Goal: Navigation & Orientation: Find specific page/section

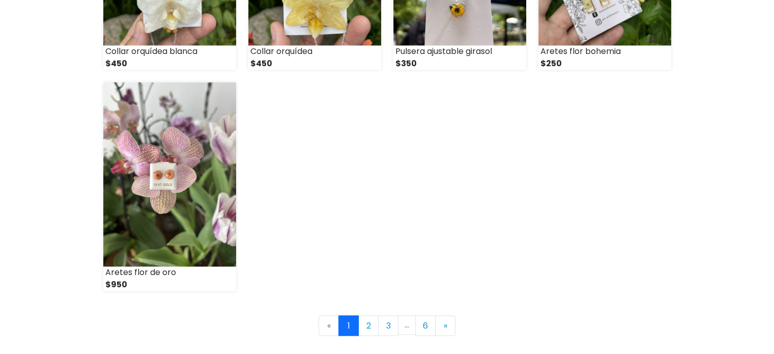
scroll to position [1383, 0]
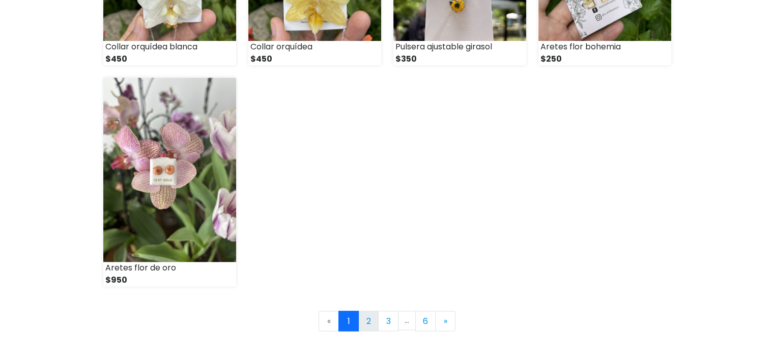
click at [373, 321] on link "2" at bounding box center [368, 320] width 20 height 20
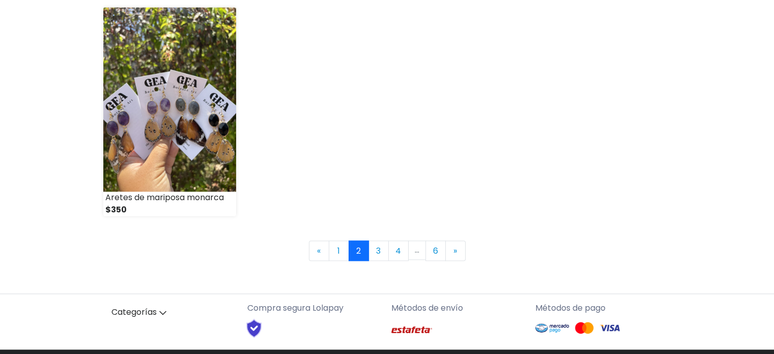
scroll to position [1490, 0]
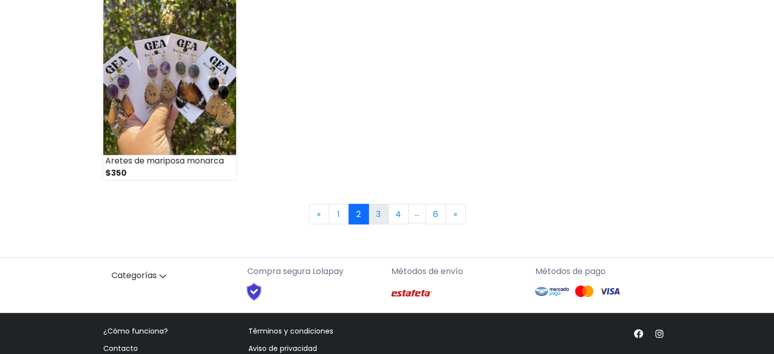
click at [387, 213] on link "3" at bounding box center [378, 214] width 20 height 20
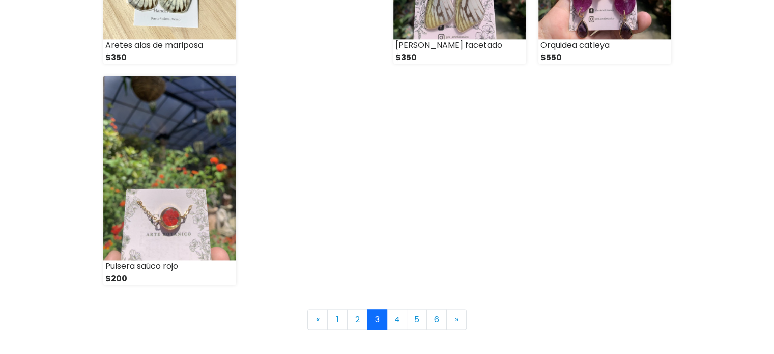
scroll to position [1392, 0]
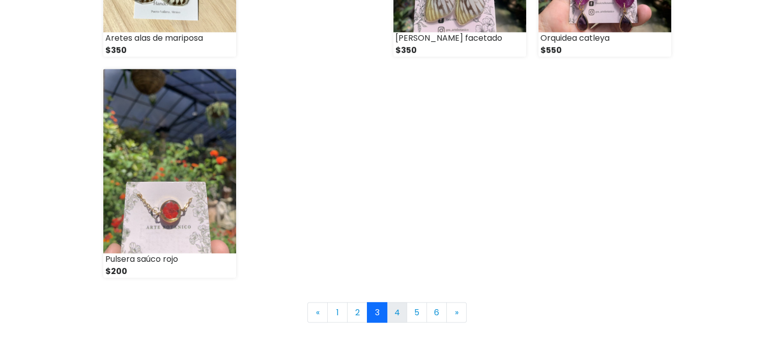
click at [401, 313] on link "4" at bounding box center [397, 312] width 20 height 20
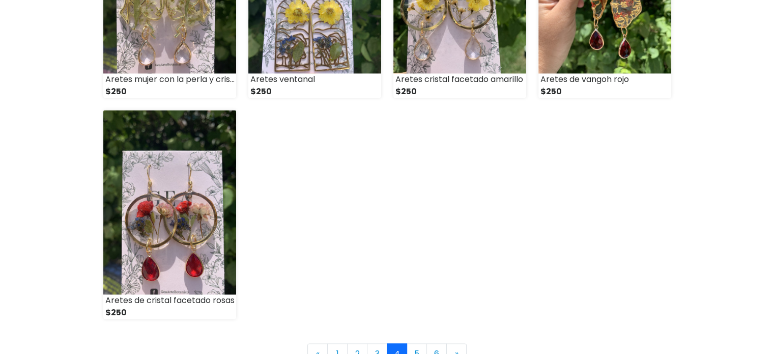
scroll to position [1371, 0]
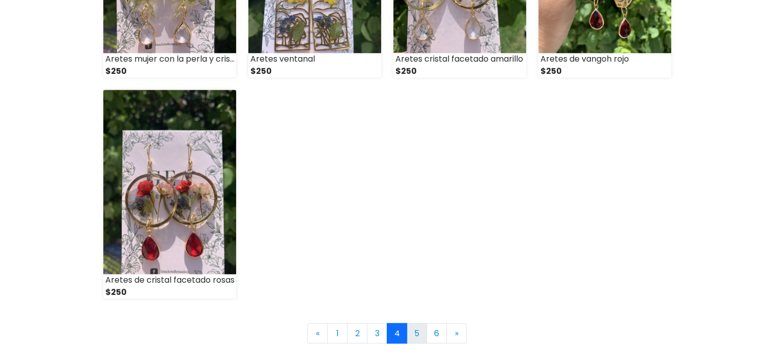
click at [425, 327] on link "5" at bounding box center [417, 333] width 20 height 20
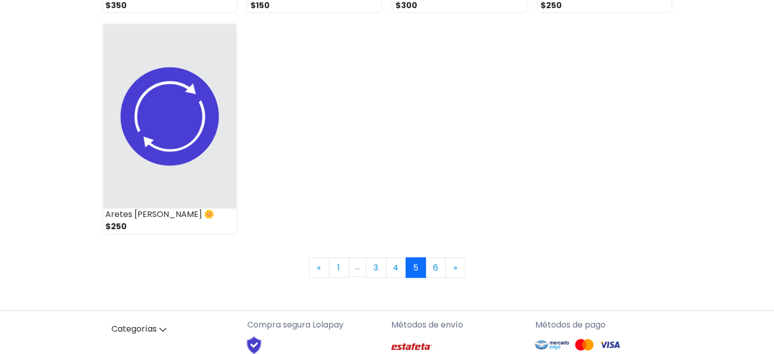
scroll to position [1446, 0]
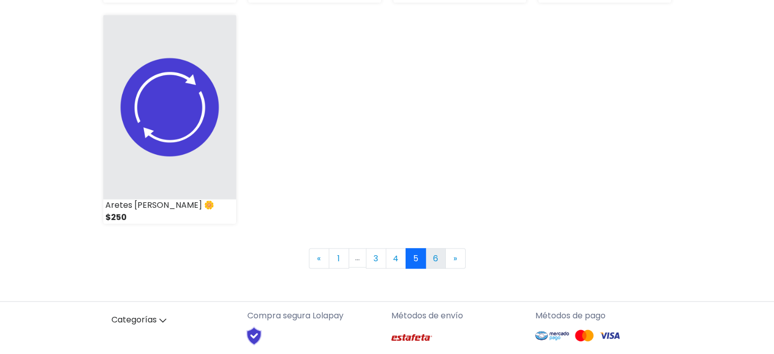
click at [439, 259] on link "6" at bounding box center [435, 258] width 20 height 20
